Goal: Information Seeking & Learning: Learn about a topic

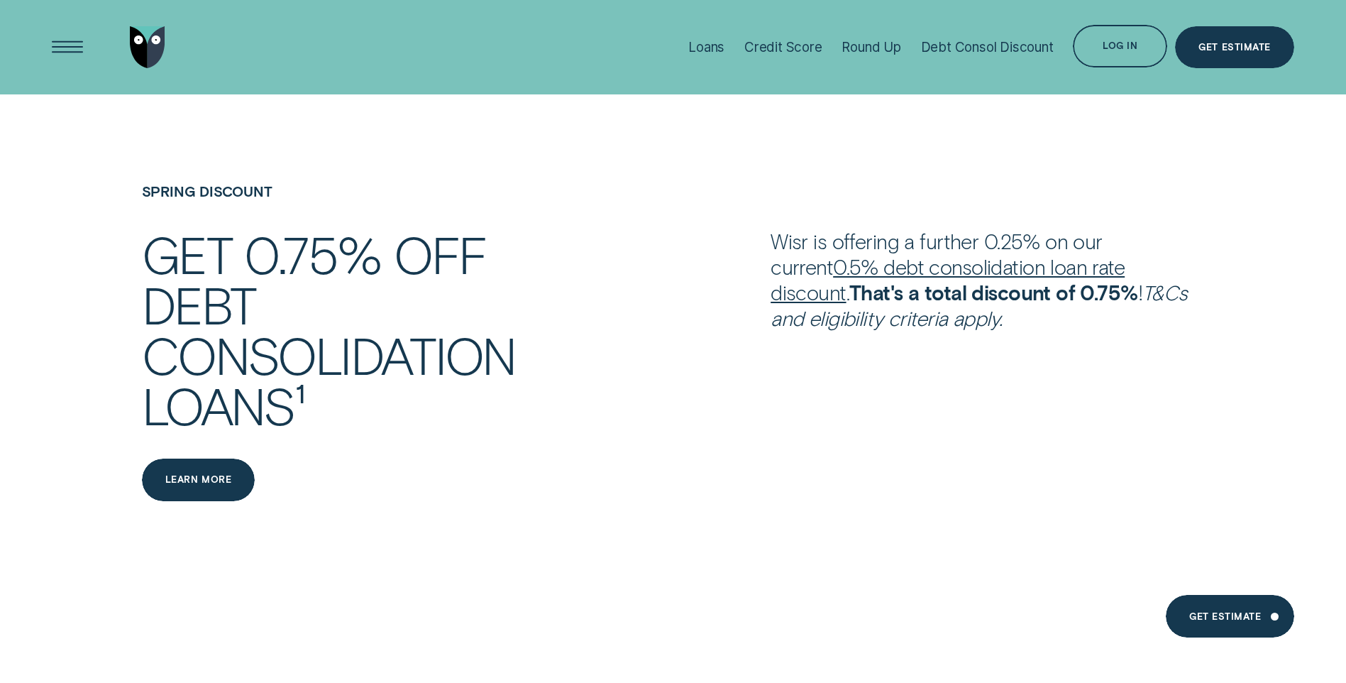
scroll to position [2058, 0]
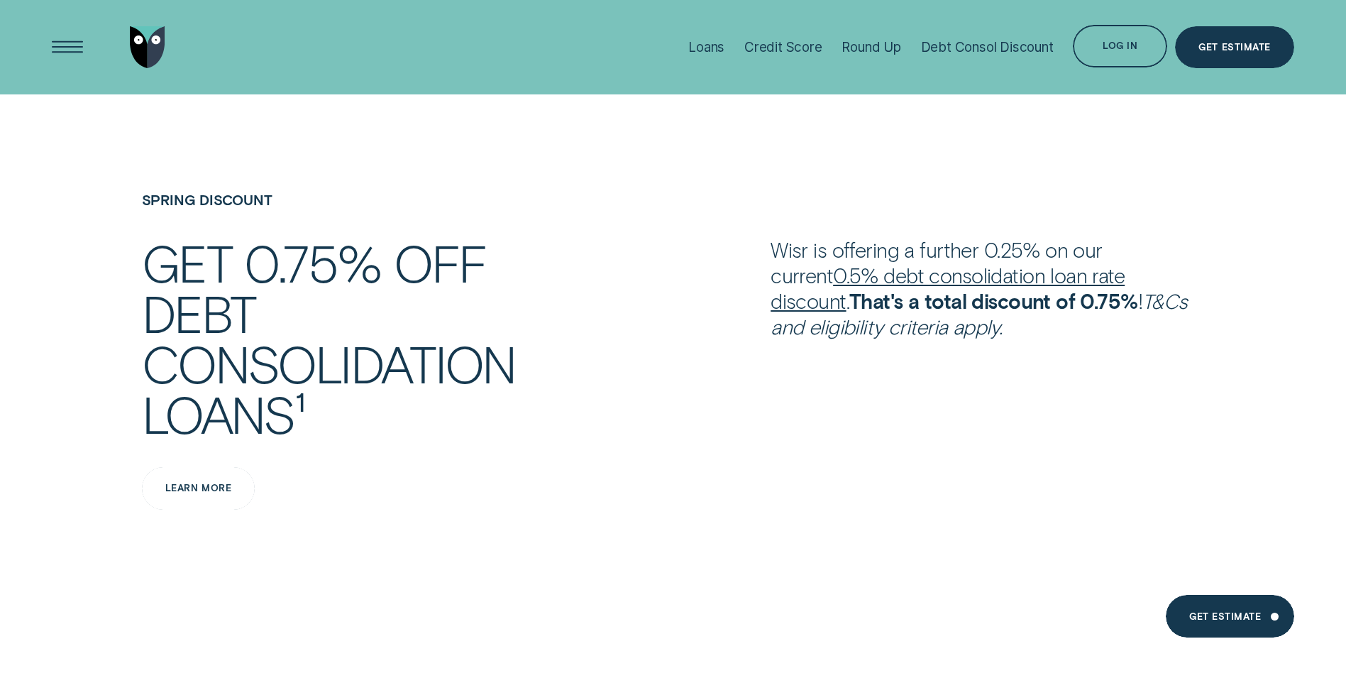
click at [226, 494] on div "Learn more" at bounding box center [199, 488] width 114 height 43
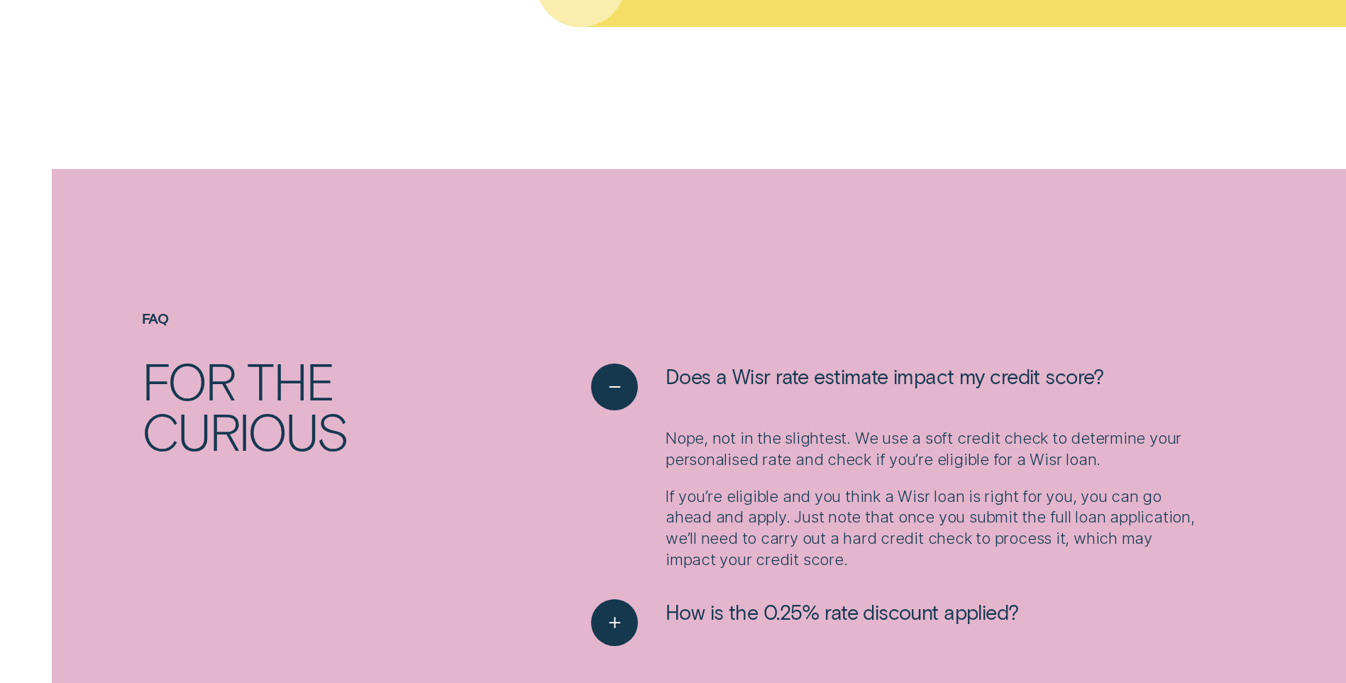
scroll to position [2200, 0]
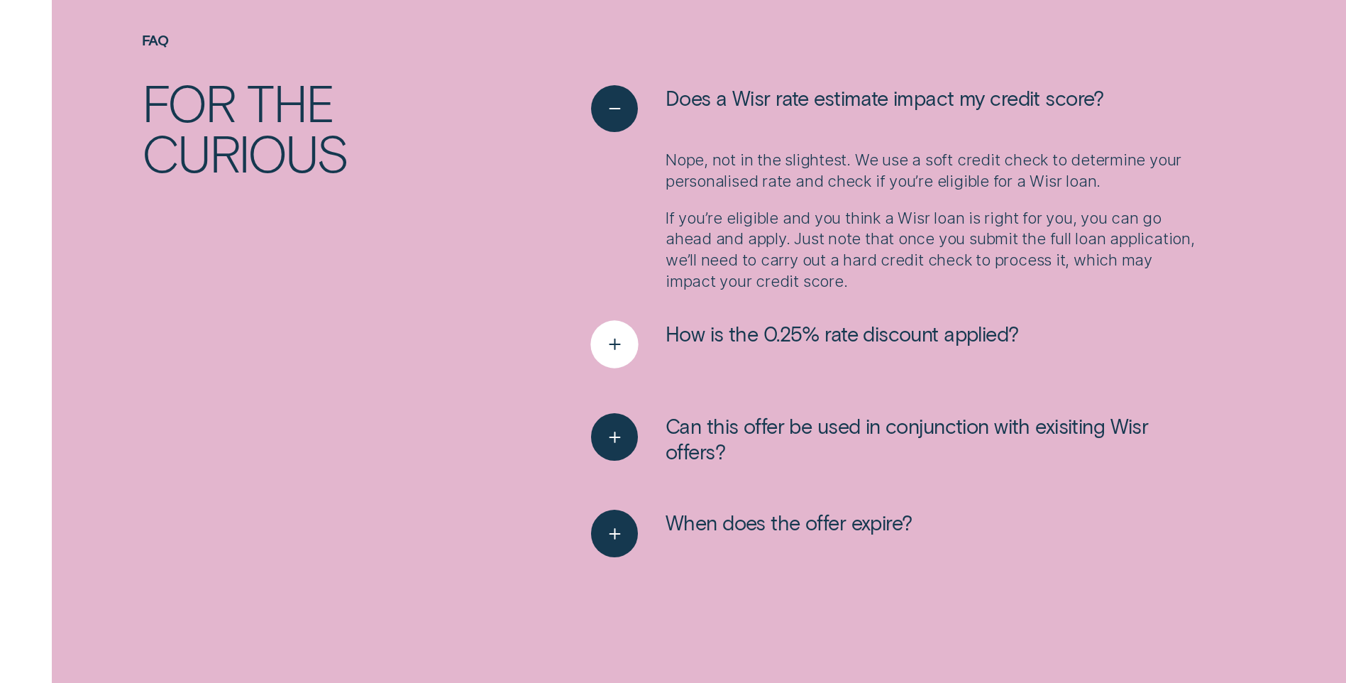
click at [636, 326] on div "See more" at bounding box center [614, 344] width 48 height 48
